Goal: Obtain resource: Download file/media

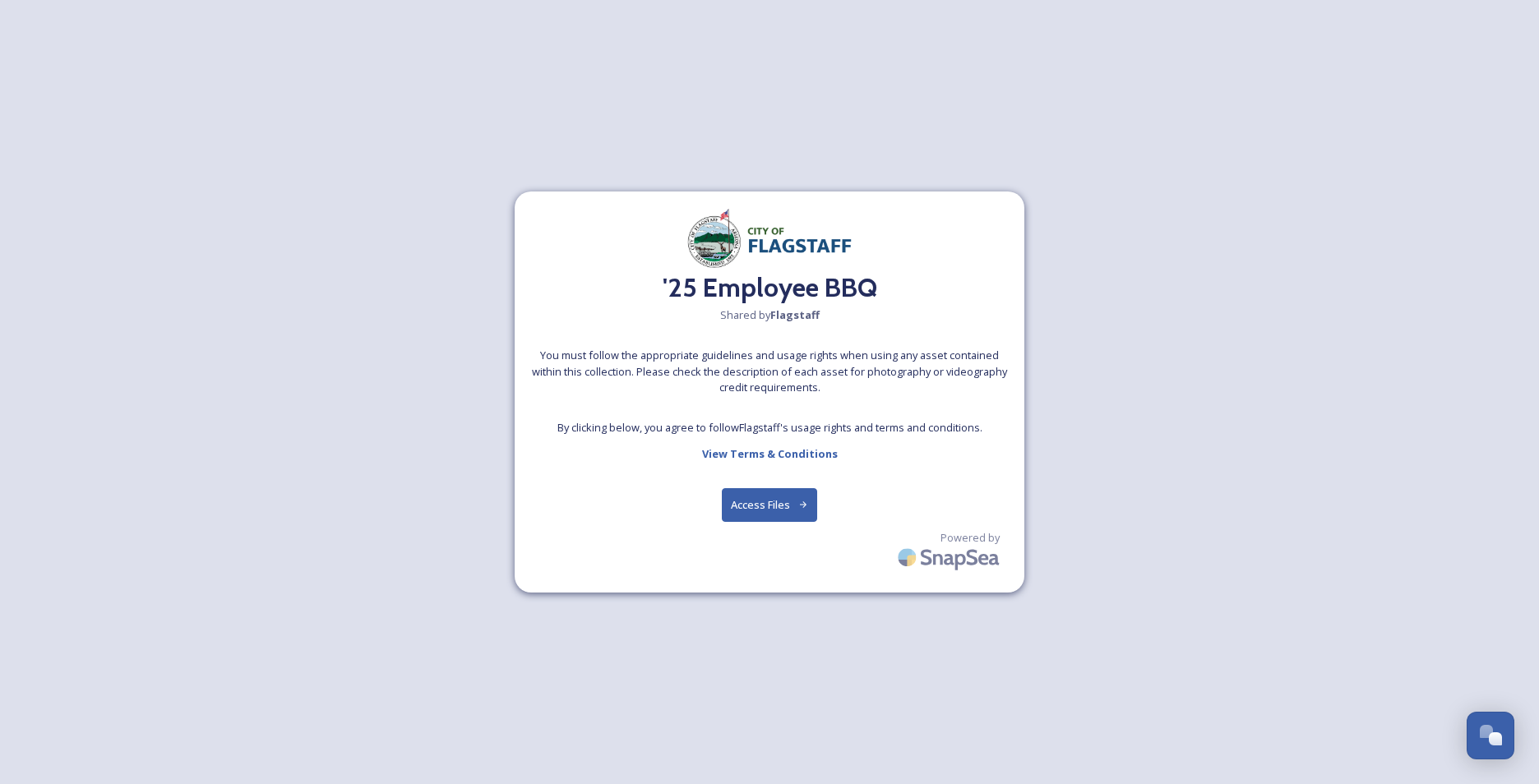
click at [763, 508] on button "Access Files" at bounding box center [769, 505] width 96 height 33
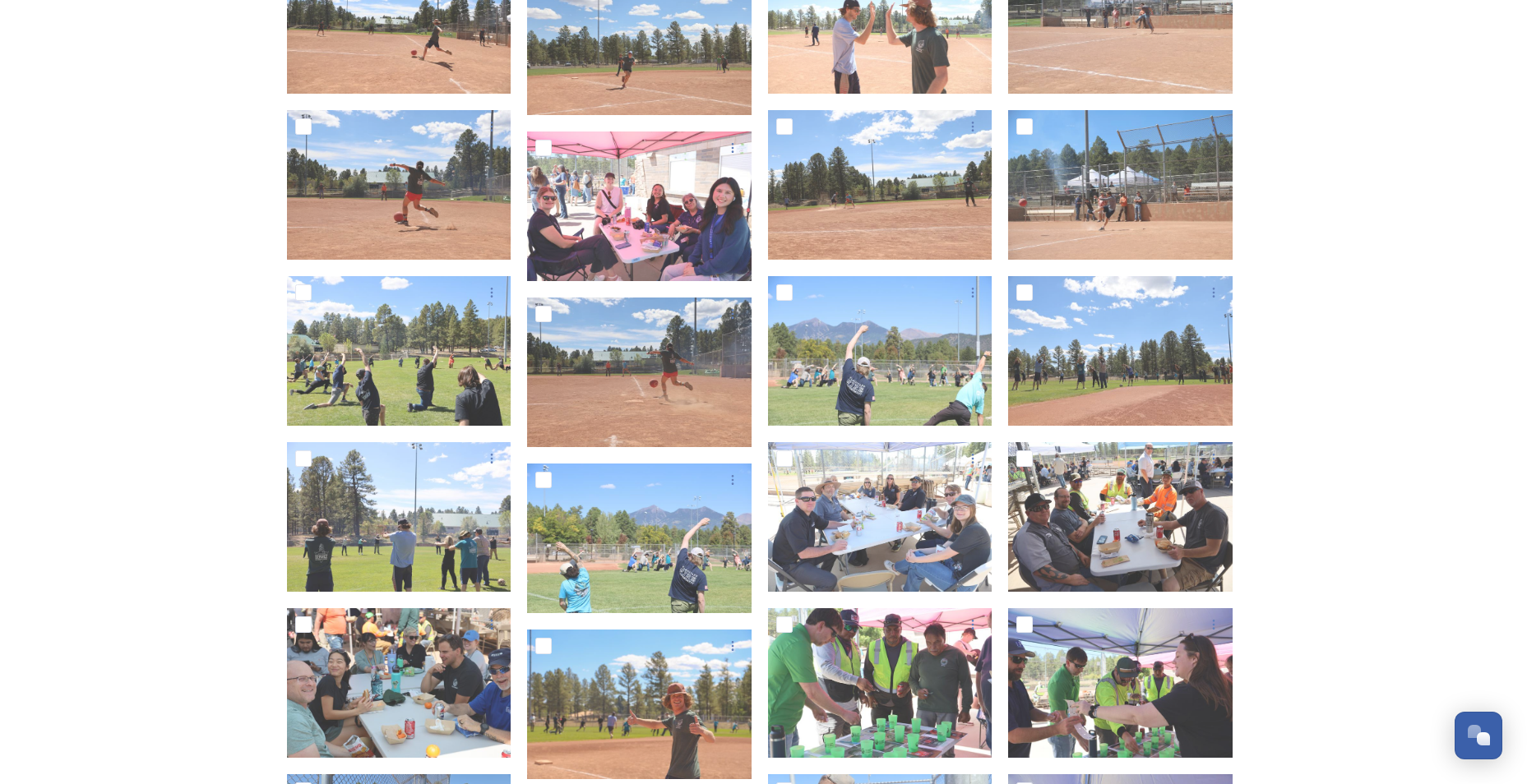
scroll to position [3015, 0]
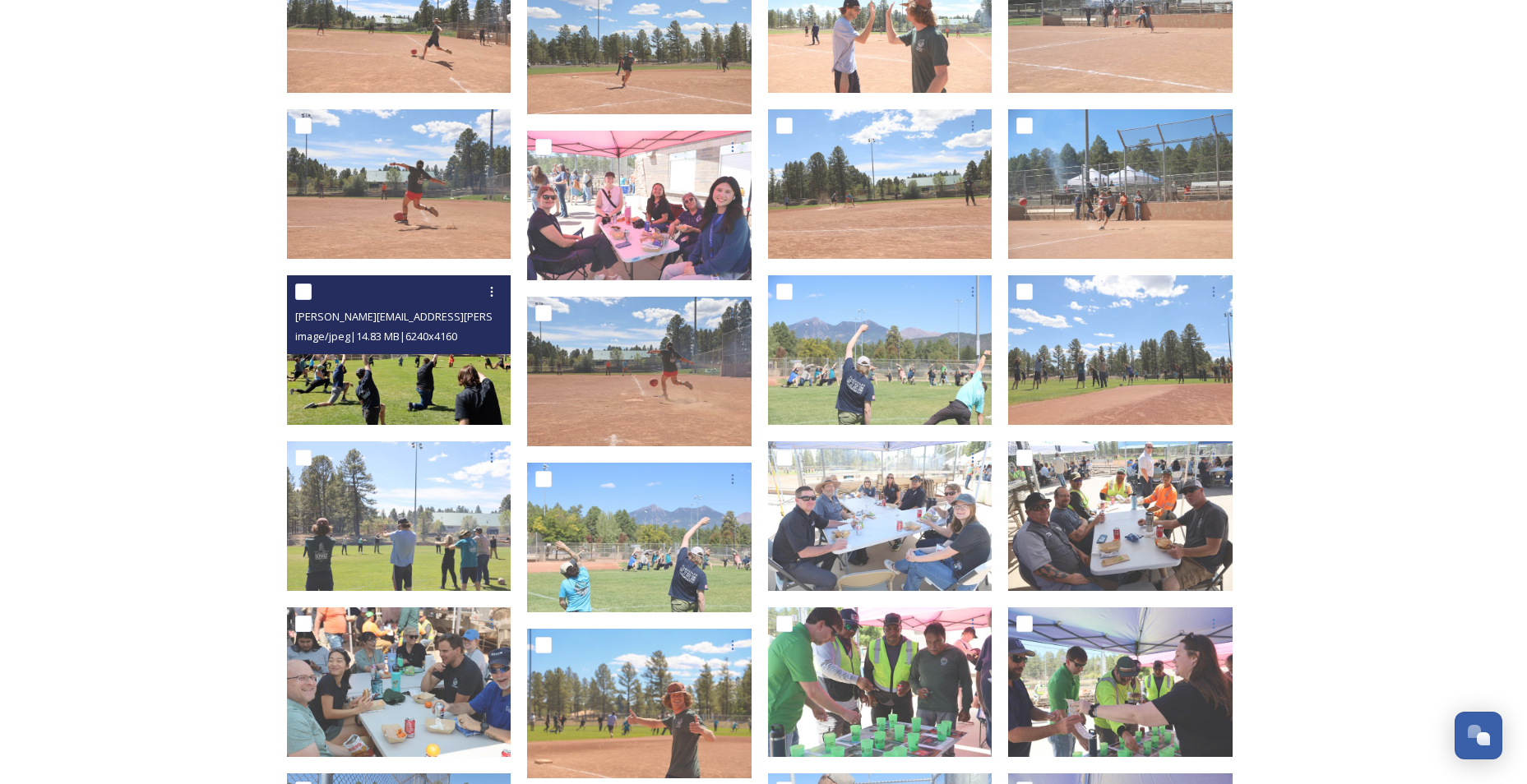
click at [391, 379] on img at bounding box center [399, 349] width 224 height 150
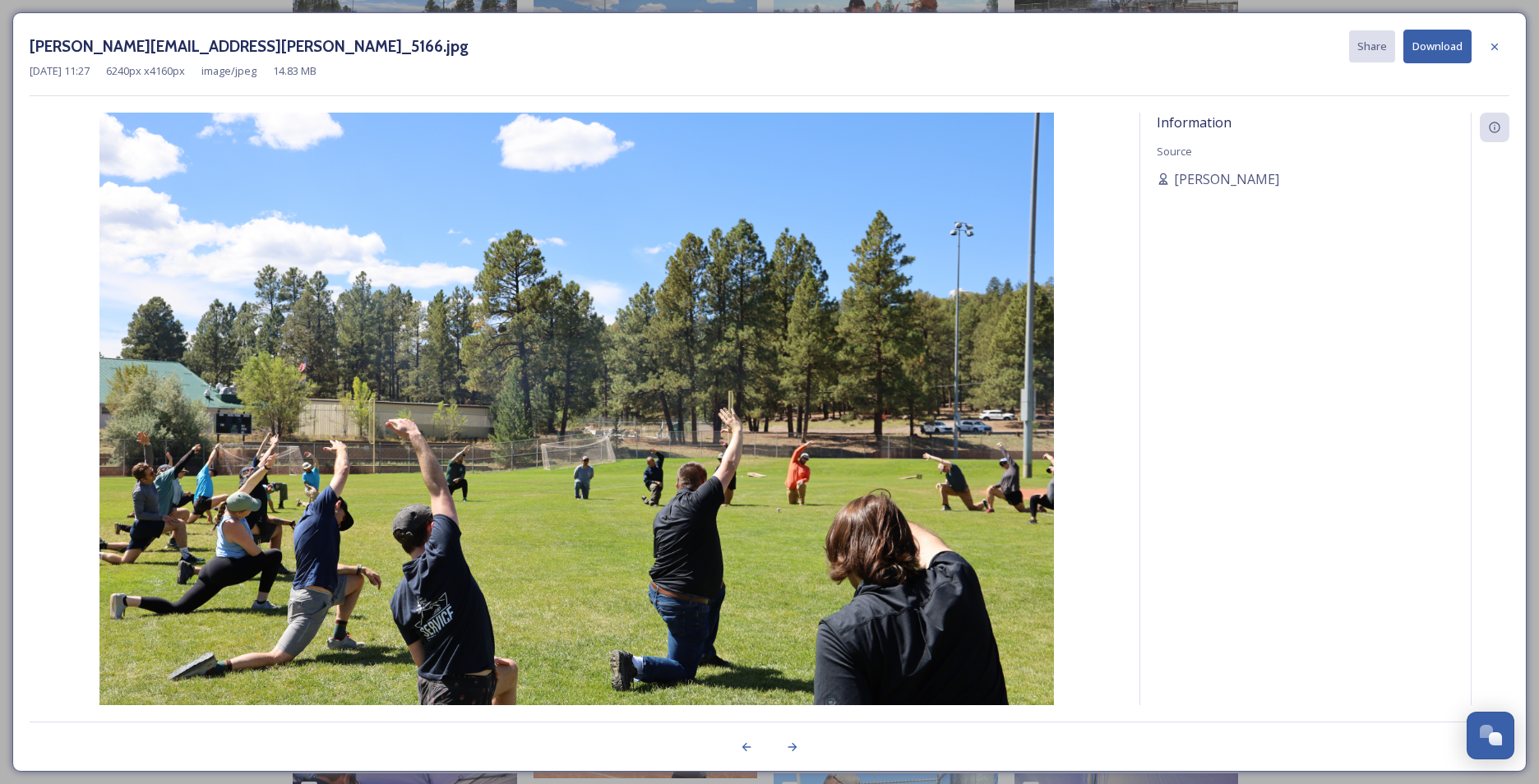
click at [1465, 3] on div "[PERSON_NAME][EMAIL_ADDRESS][PERSON_NAME]_5166.jpg Share Download [DATE] 11:27 …" at bounding box center [769, 392] width 1539 height 784
click at [1507, 43] on div at bounding box center [1494, 46] width 29 height 29
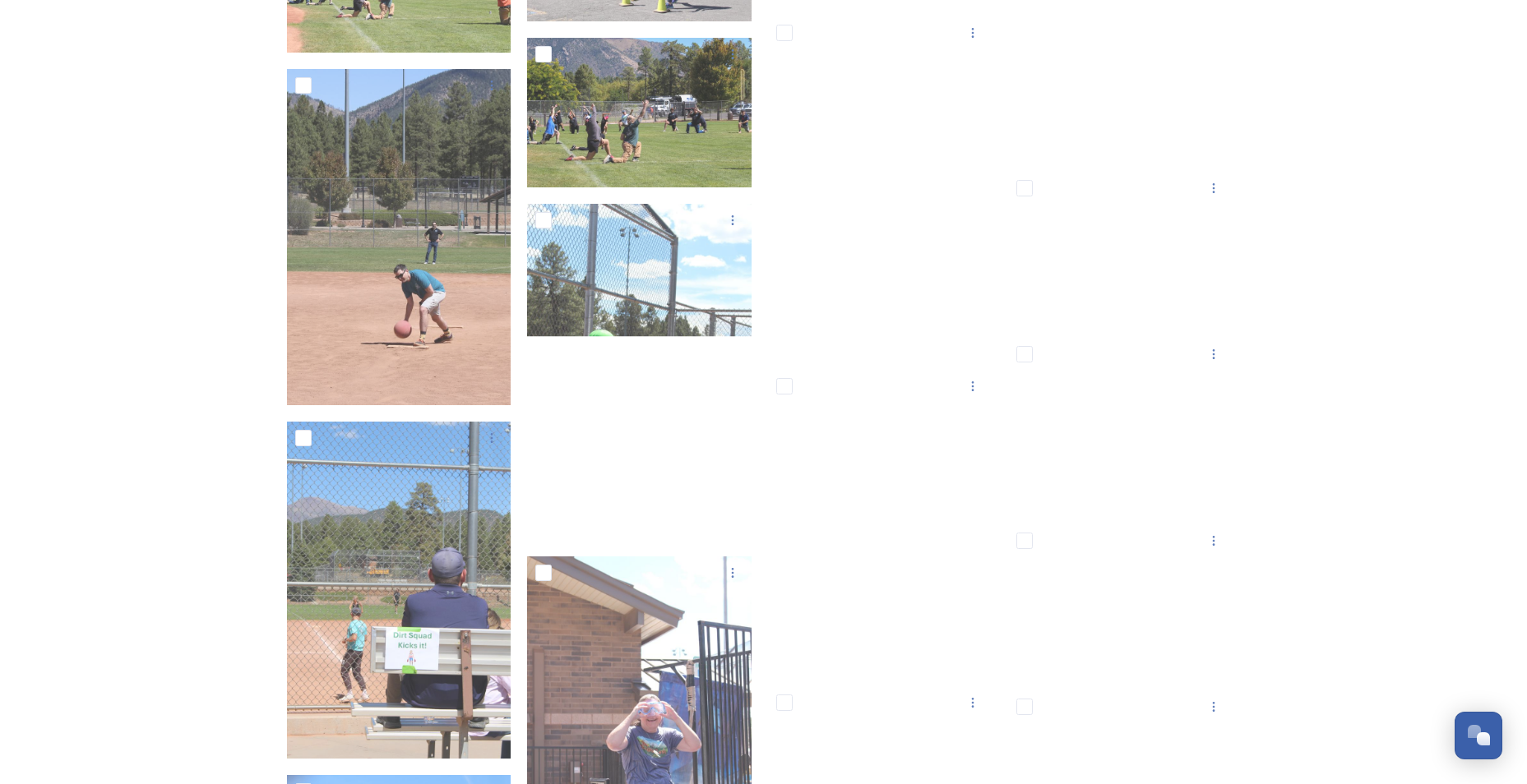
scroll to position [9180, 0]
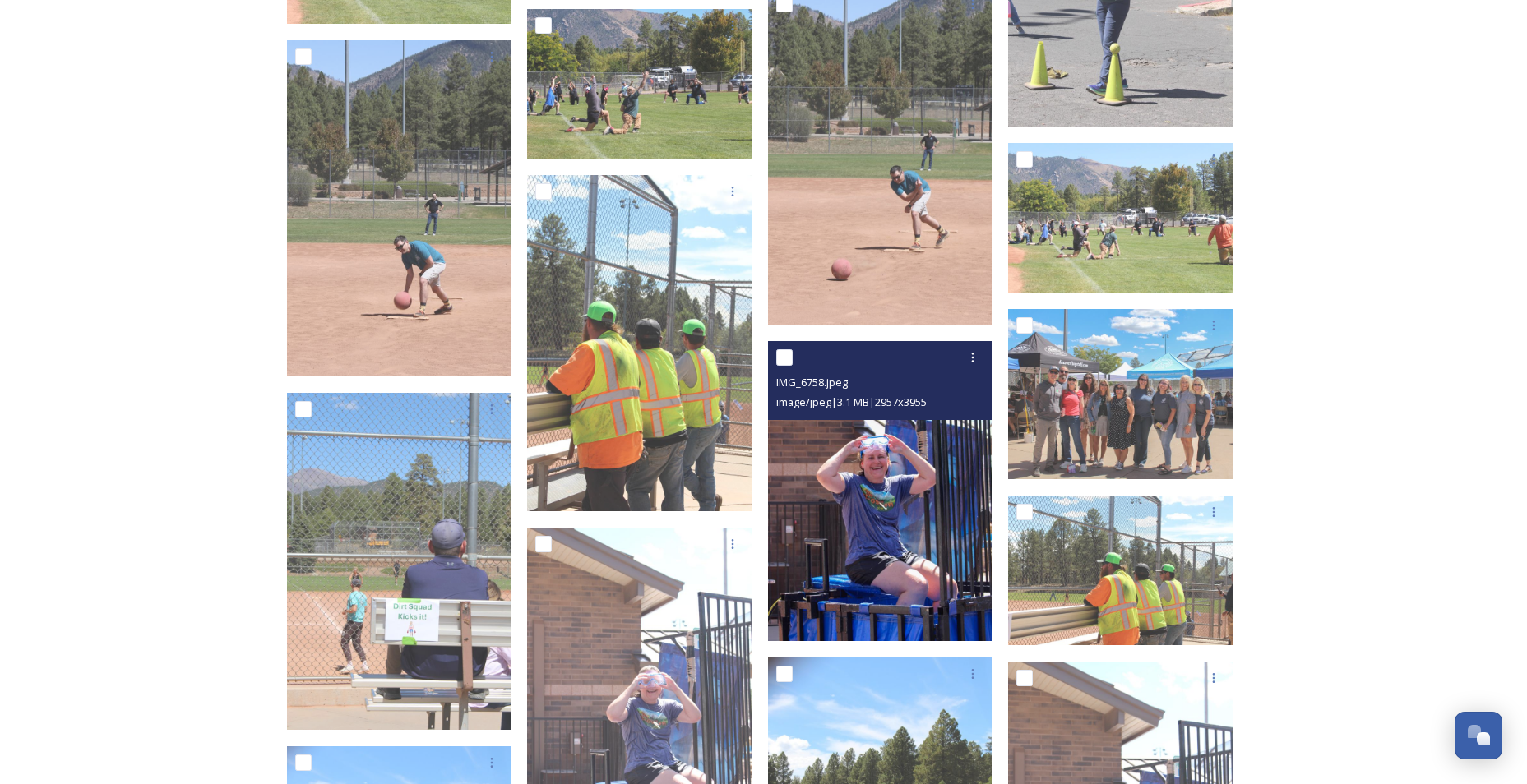
click at [922, 470] on img at bounding box center [881, 491] width 224 height 300
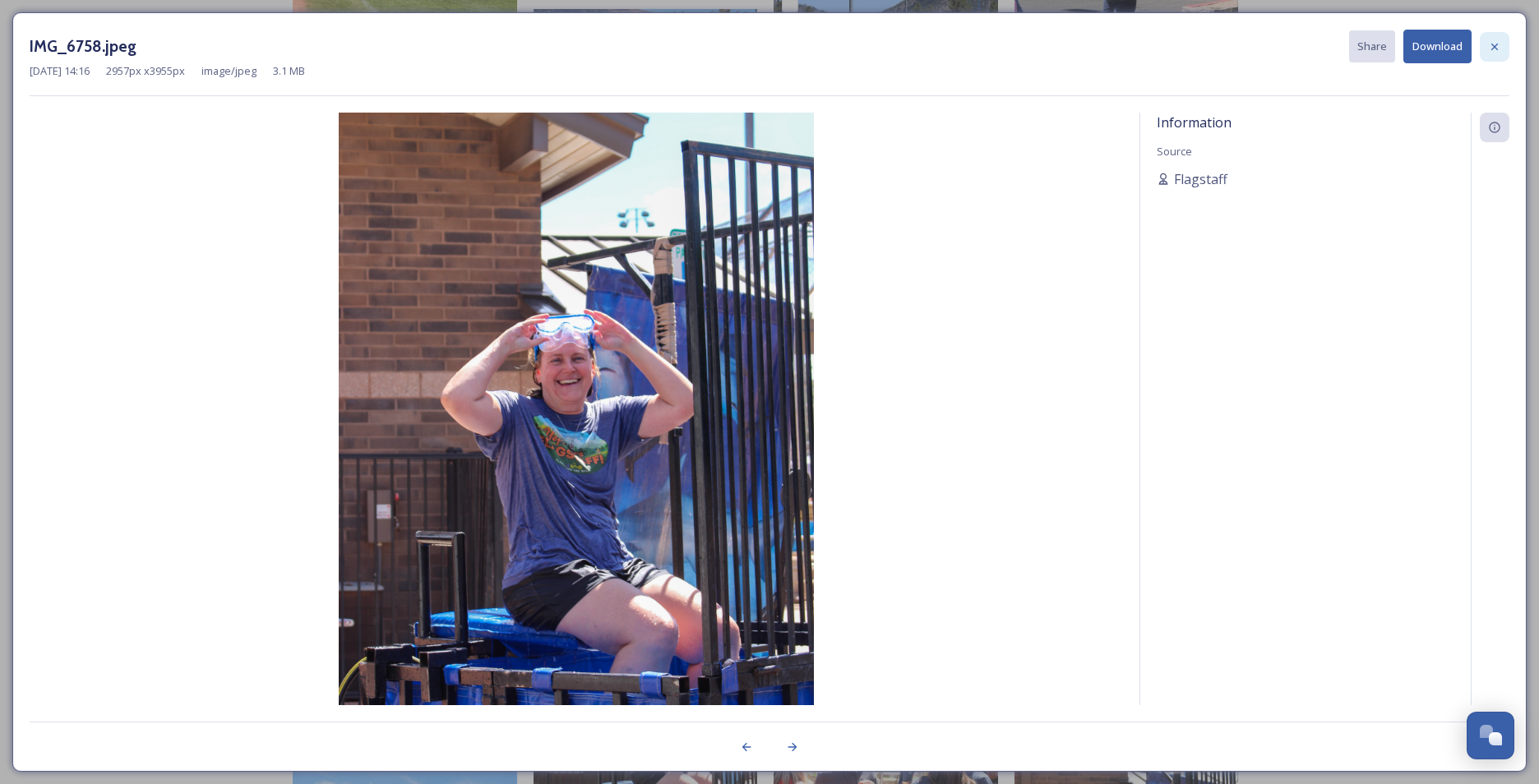
click at [1497, 43] on icon at bounding box center [1495, 47] width 13 height 13
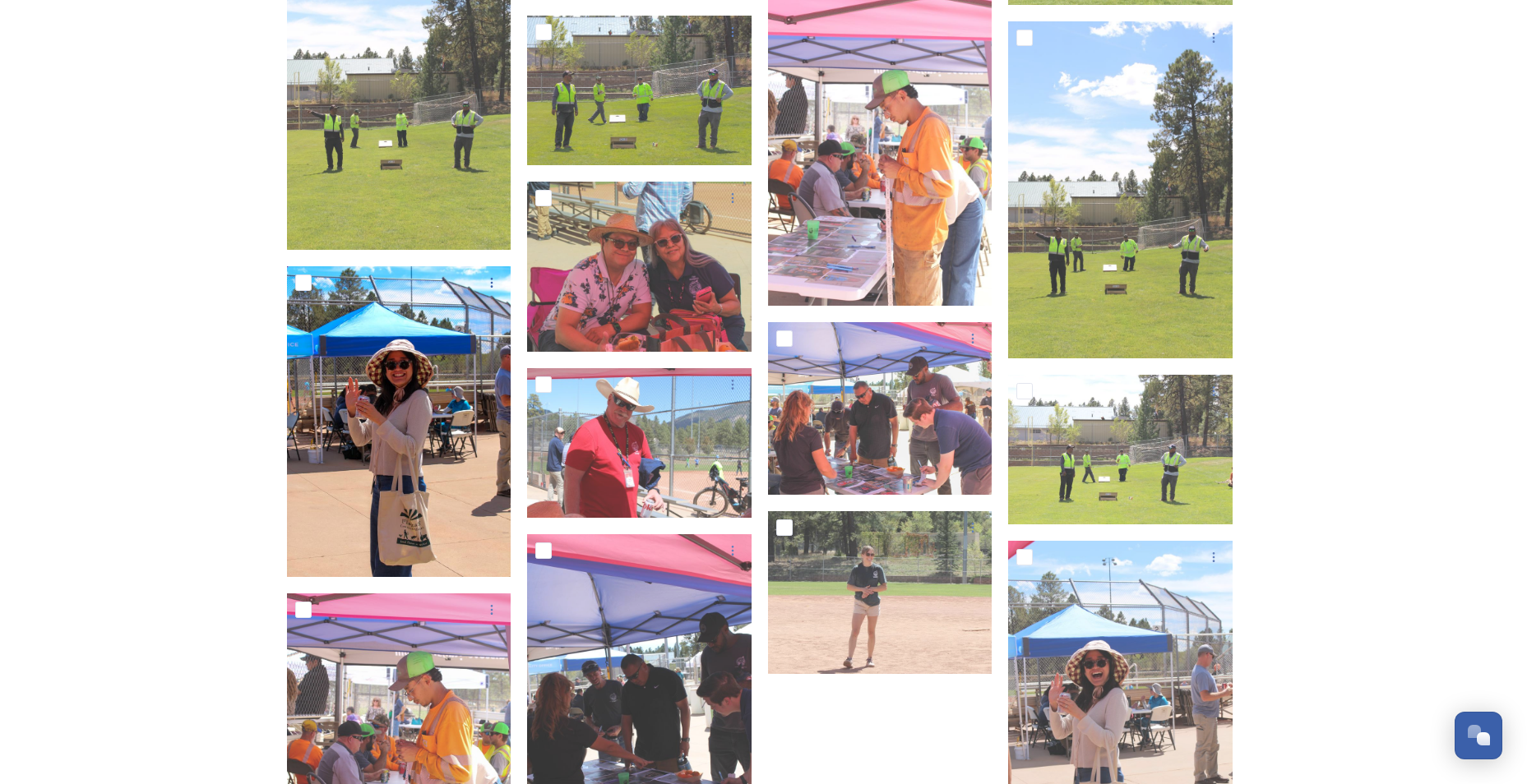
scroll to position [11975, 0]
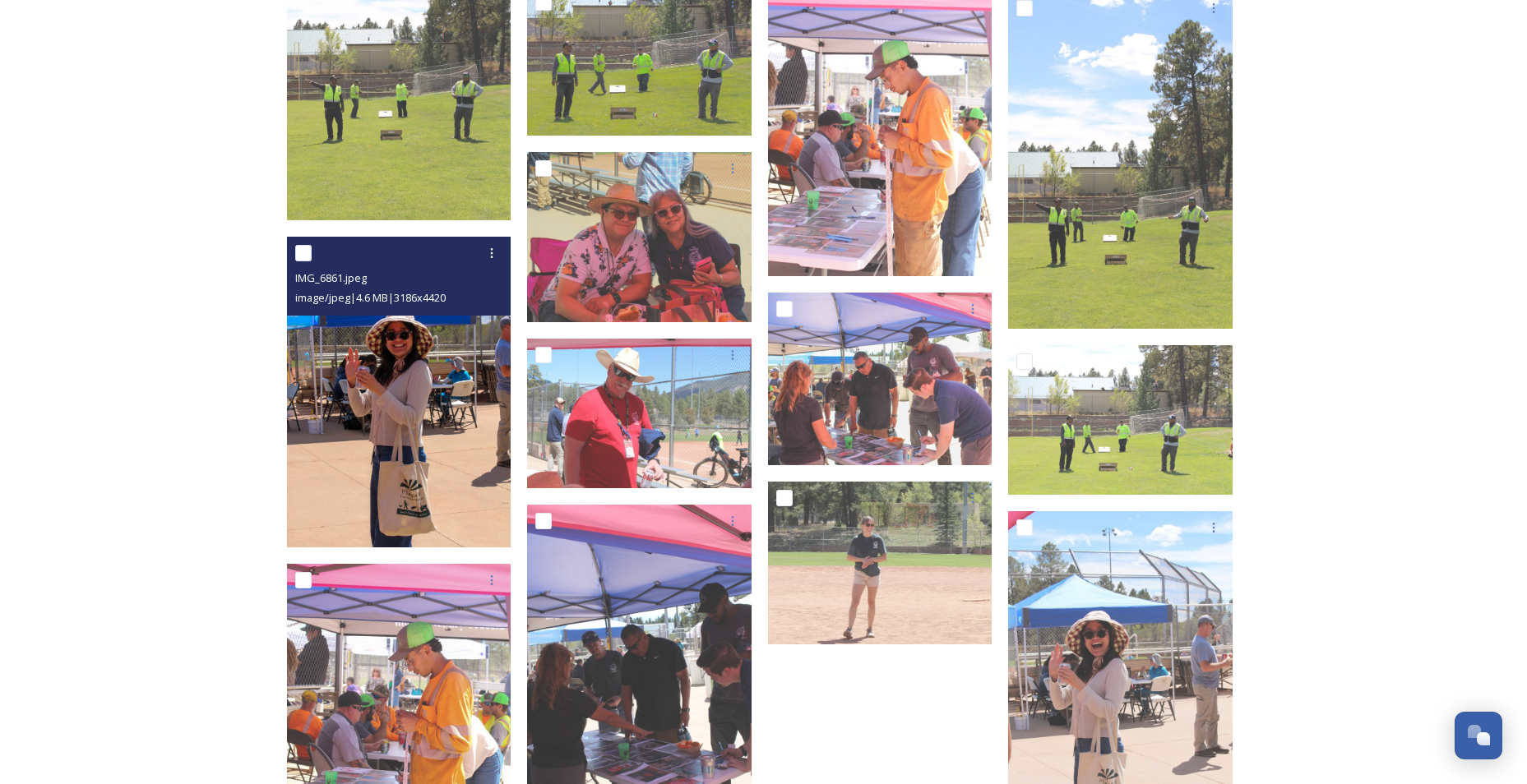
click at [402, 407] on img at bounding box center [399, 392] width 224 height 312
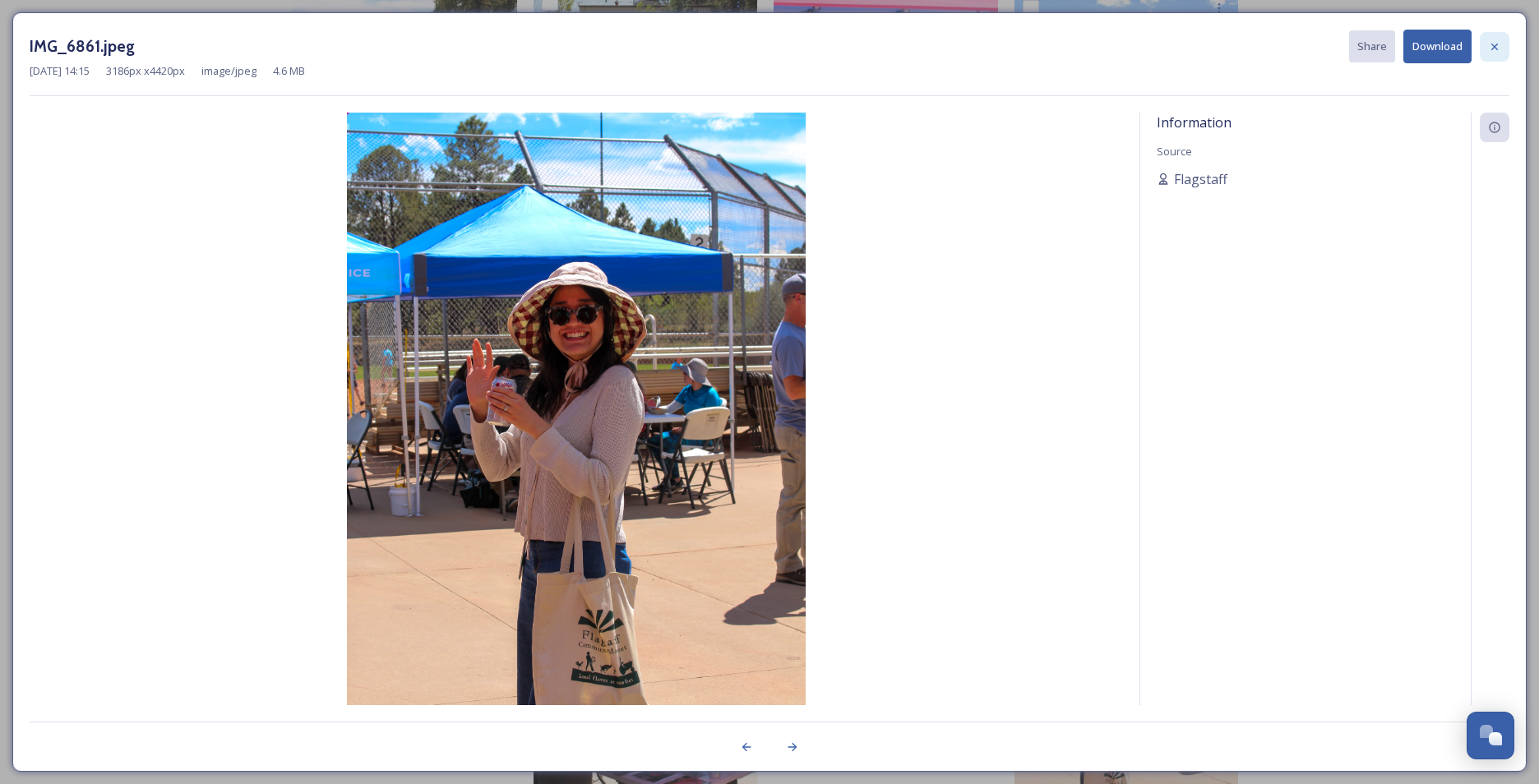
click at [1489, 46] on icon at bounding box center [1495, 47] width 13 height 13
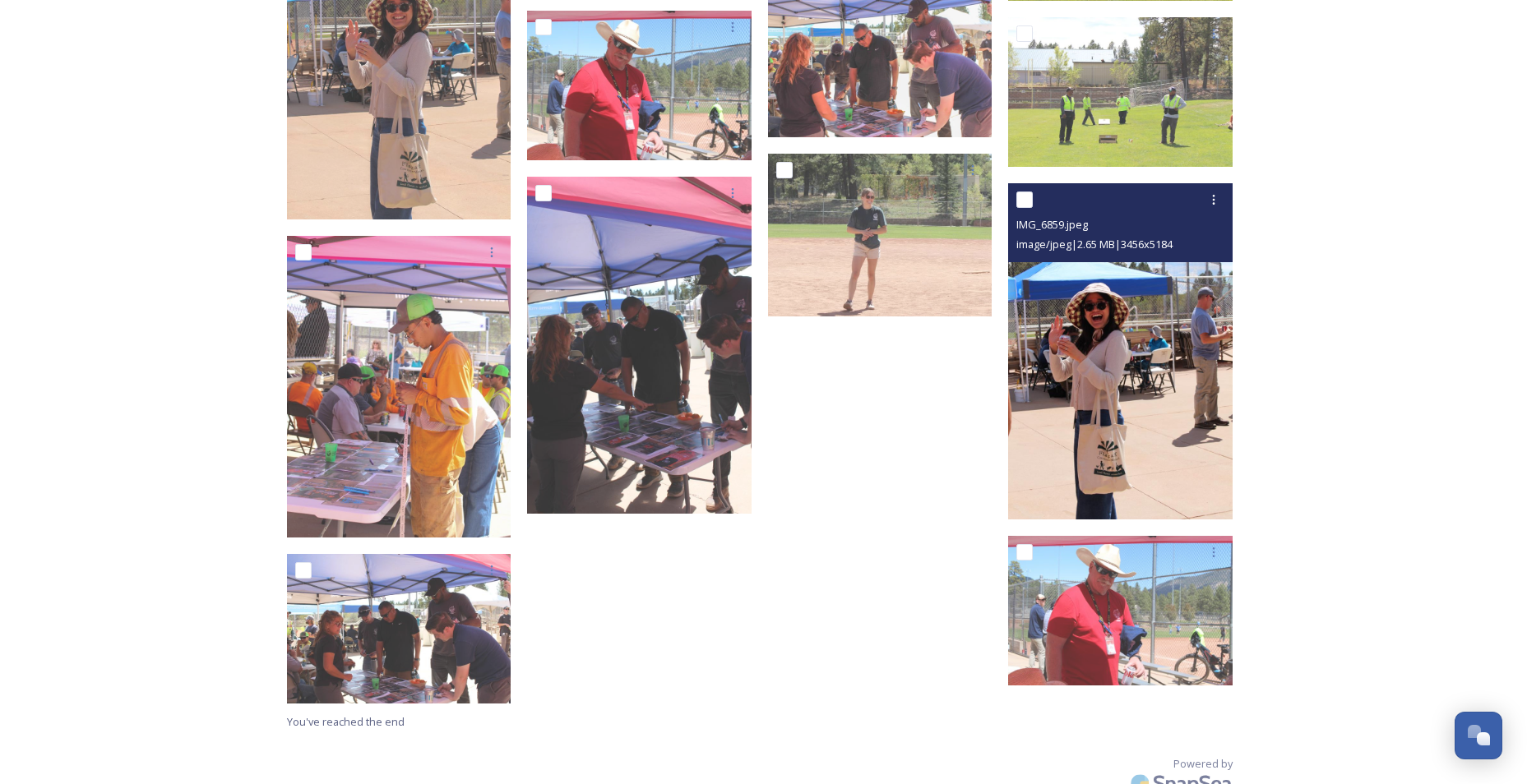
scroll to position [12304, 0]
click at [1177, 369] on img at bounding box center [1121, 350] width 224 height 337
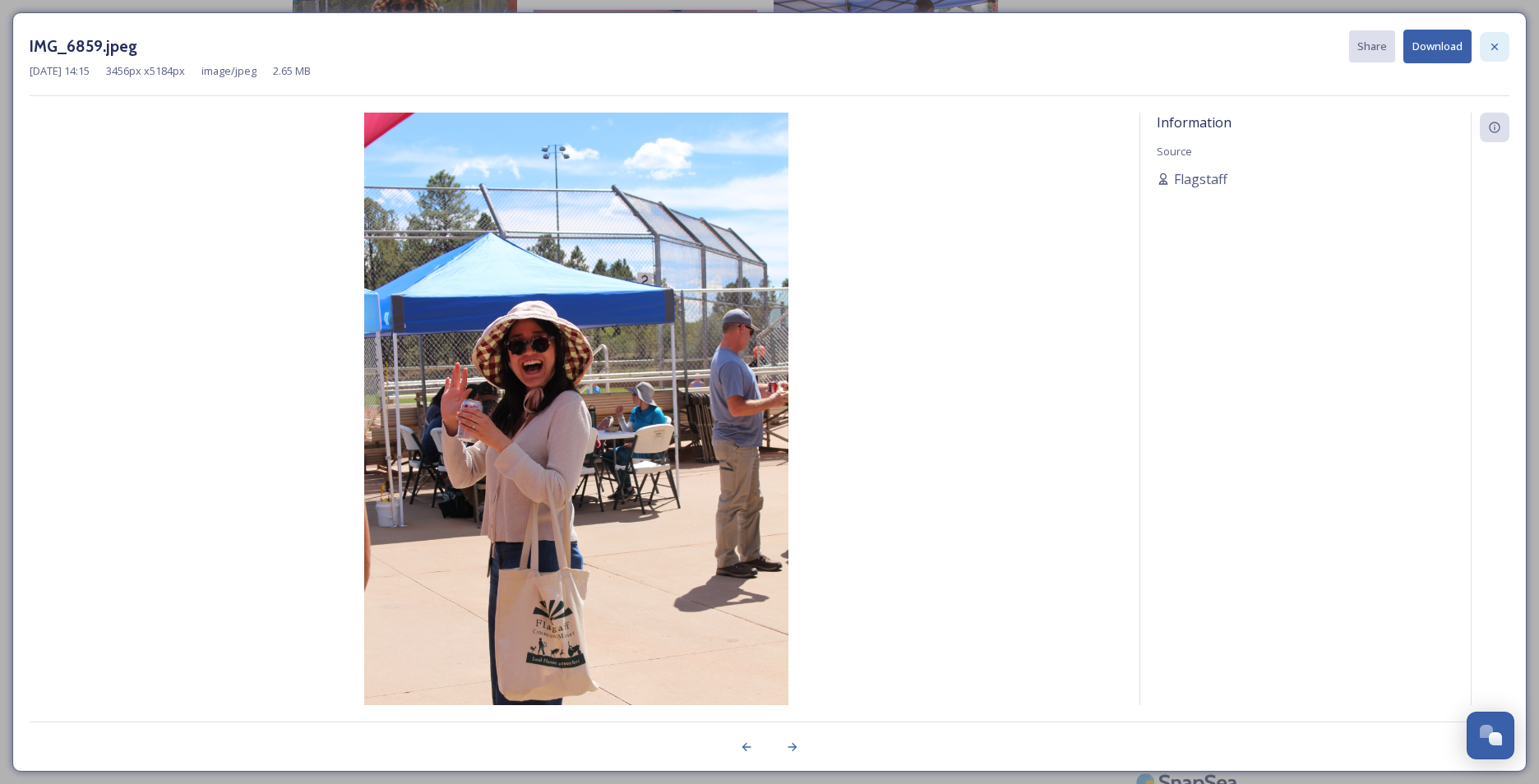
click at [1487, 46] on div at bounding box center [1494, 46] width 29 height 29
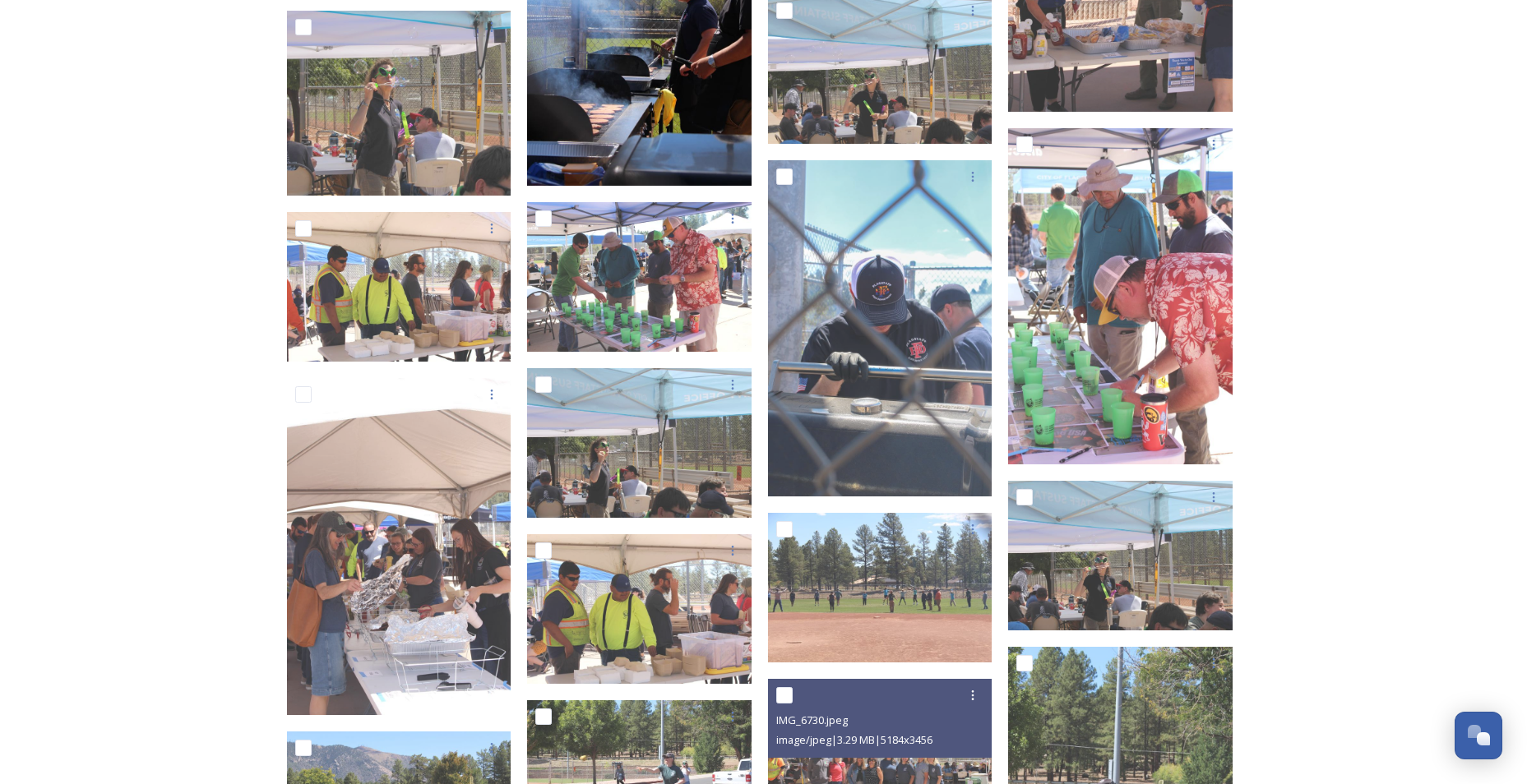
scroll to position [8144, 0]
